Goal: Transaction & Acquisition: Book appointment/travel/reservation

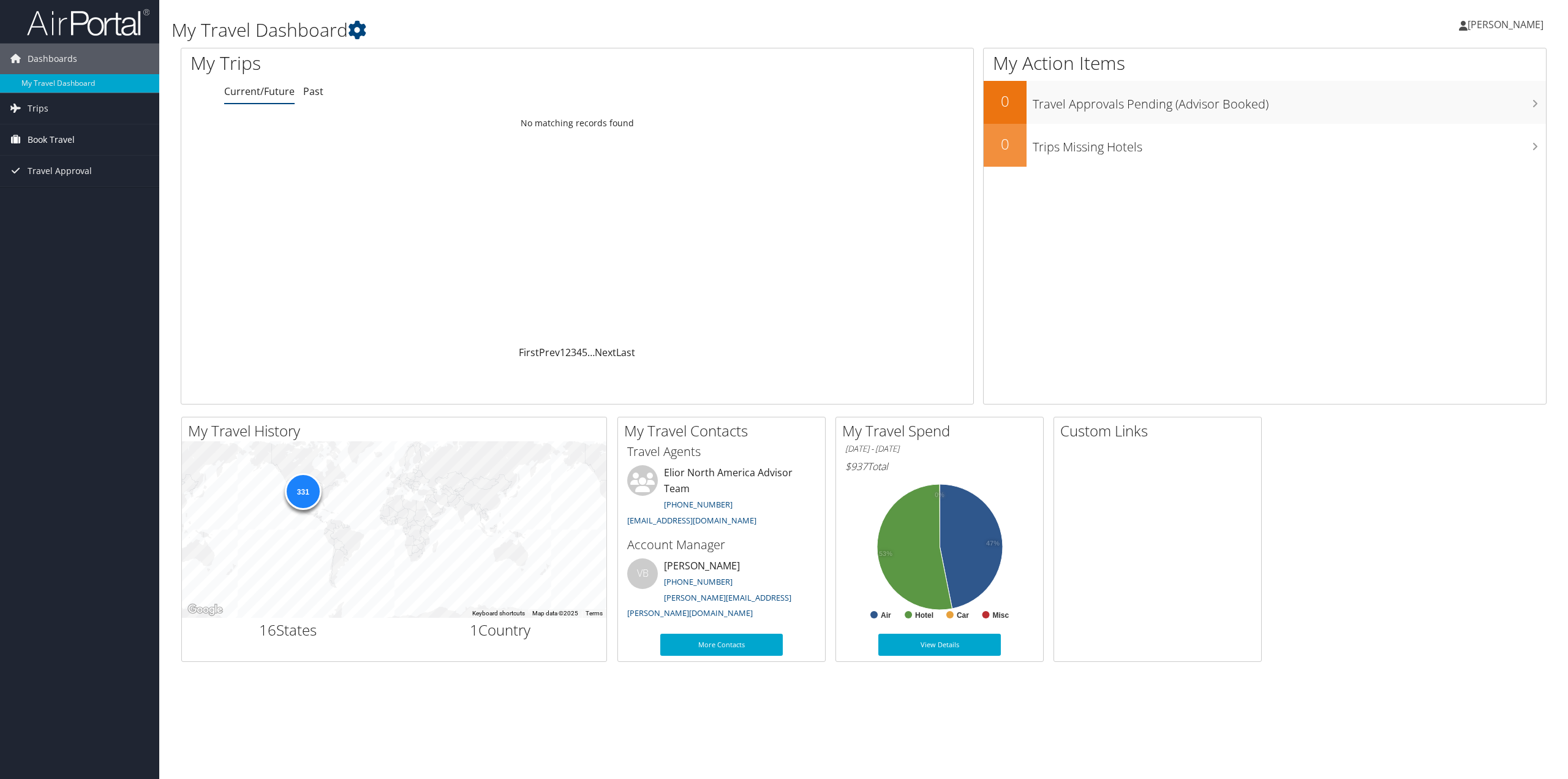
click at [56, 135] on span "Book Travel" at bounding box center [51, 140] width 47 height 31
click at [64, 201] on link "Book/Manage Online Trips" at bounding box center [79, 201] width 159 height 18
